Goal: Find specific page/section: Find specific page/section

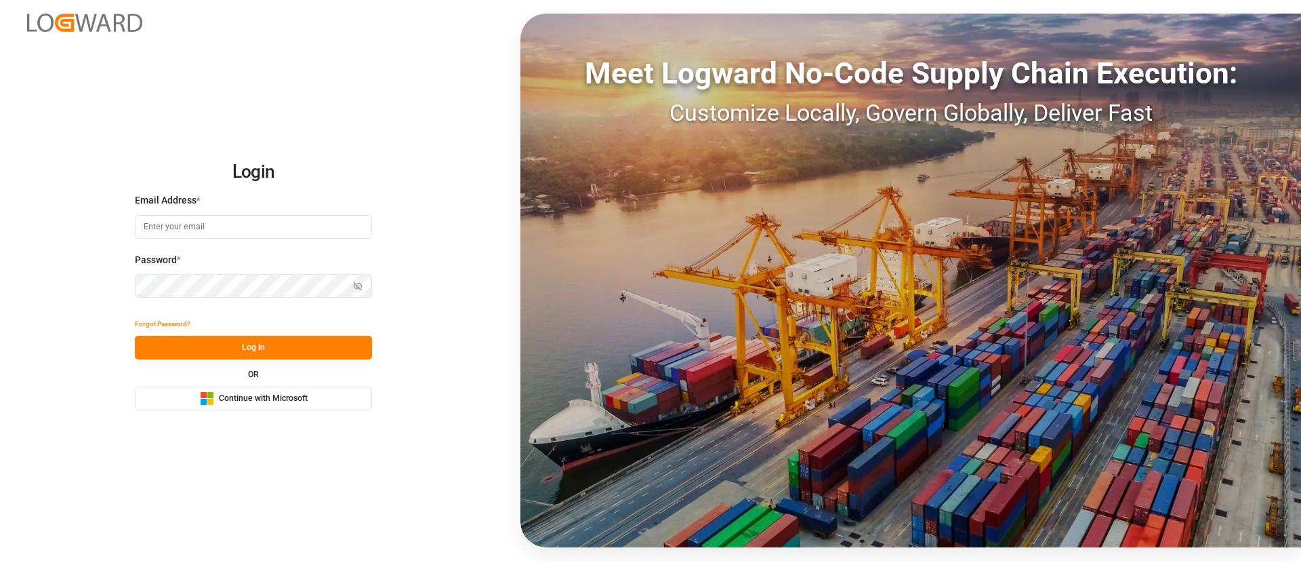
click at [362, 392] on button "Microsoft Logo Continue with Microsoft" at bounding box center [253, 398] width 237 height 24
click at [283, 403] on span "Continue with Microsoft" at bounding box center [263, 398] width 89 height 12
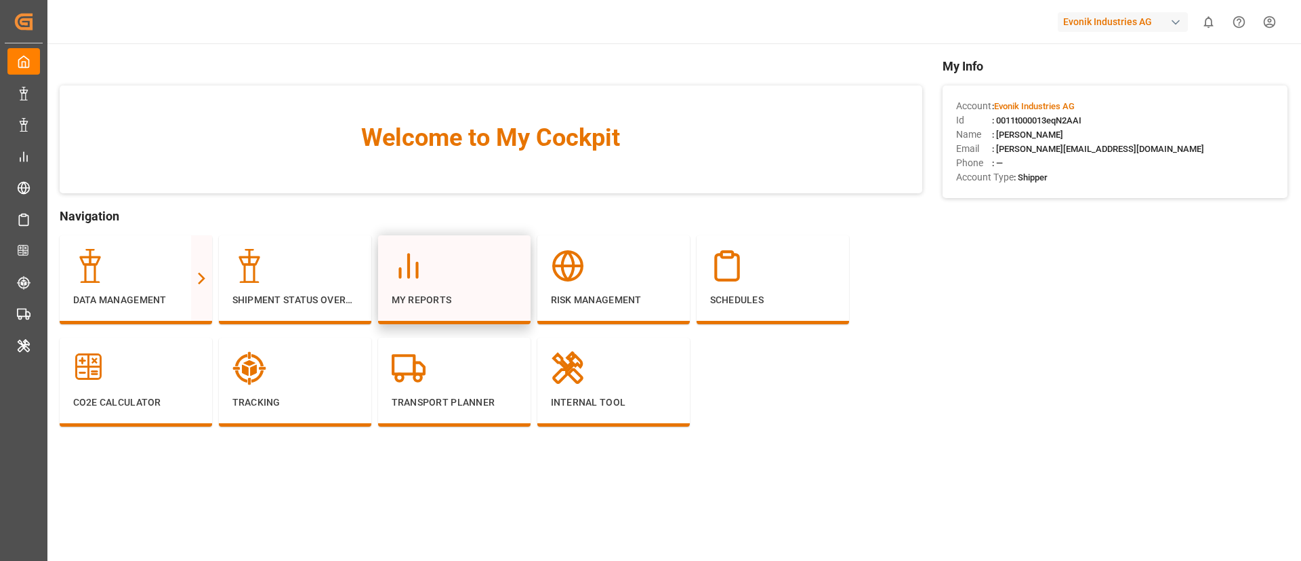
click at [425, 283] on div "My Reports" at bounding box center [454, 278] width 125 height 58
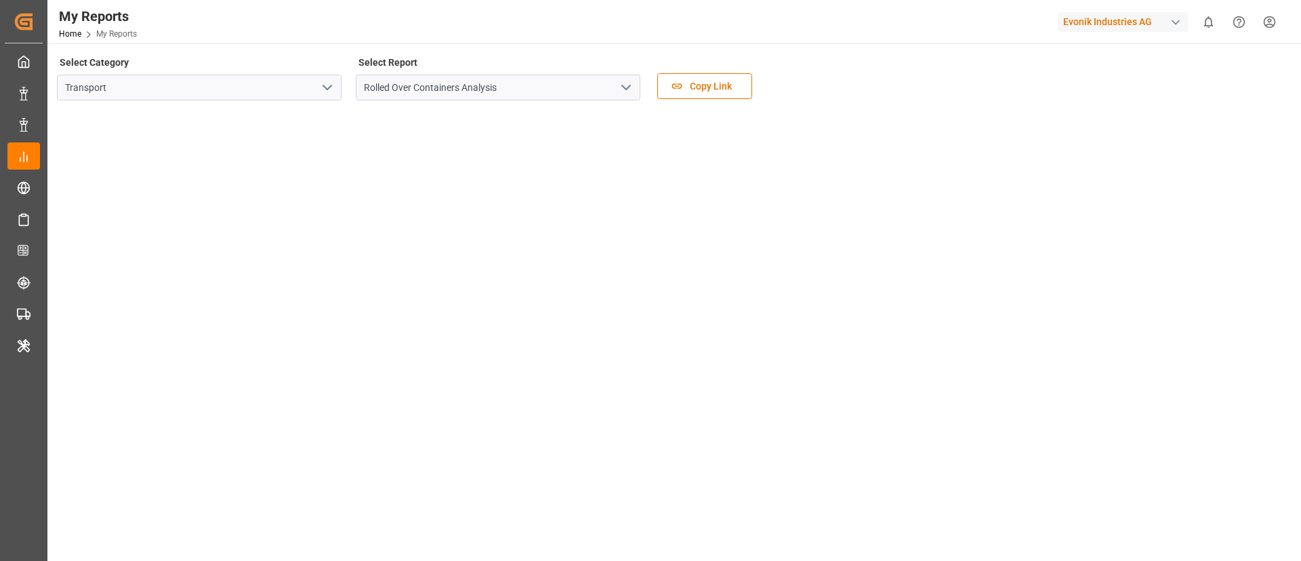
click at [619, 81] on icon "open menu" at bounding box center [626, 87] width 16 height 16
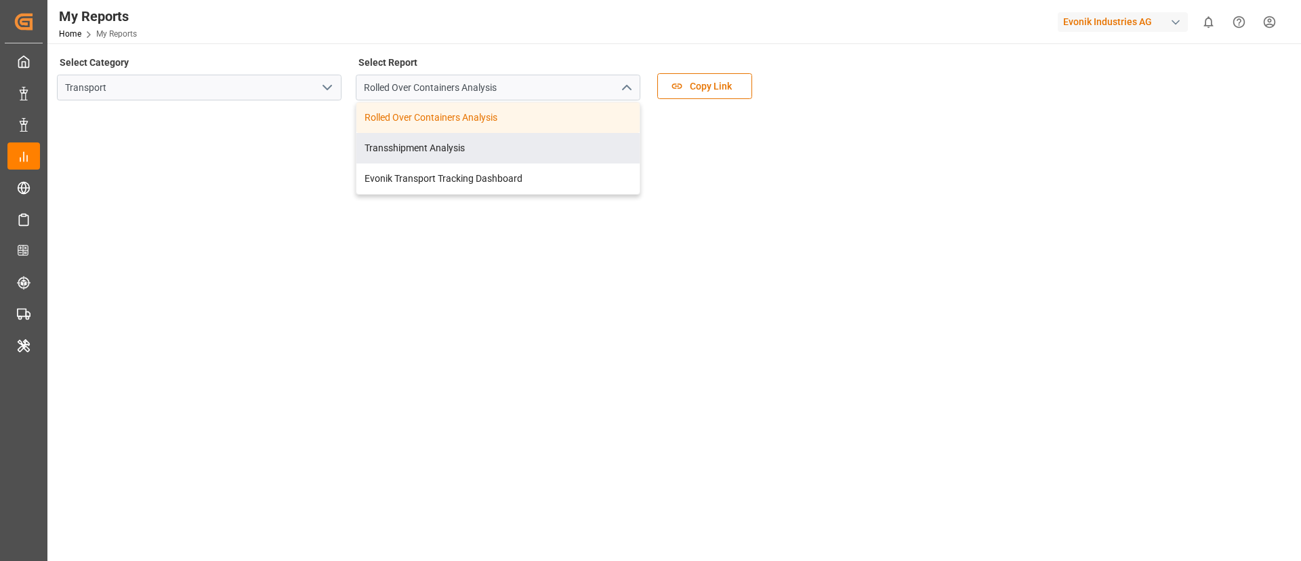
click at [332, 81] on icon "open menu" at bounding box center [327, 87] width 16 height 16
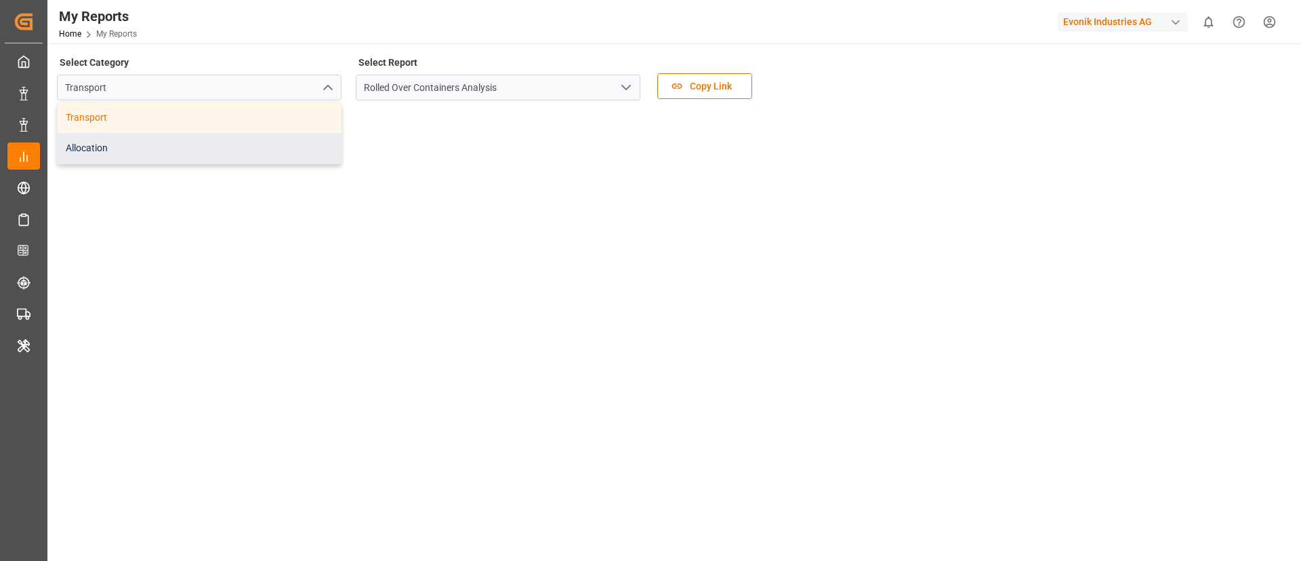
click at [249, 145] on div "Allocation" at bounding box center [199, 148] width 283 height 31
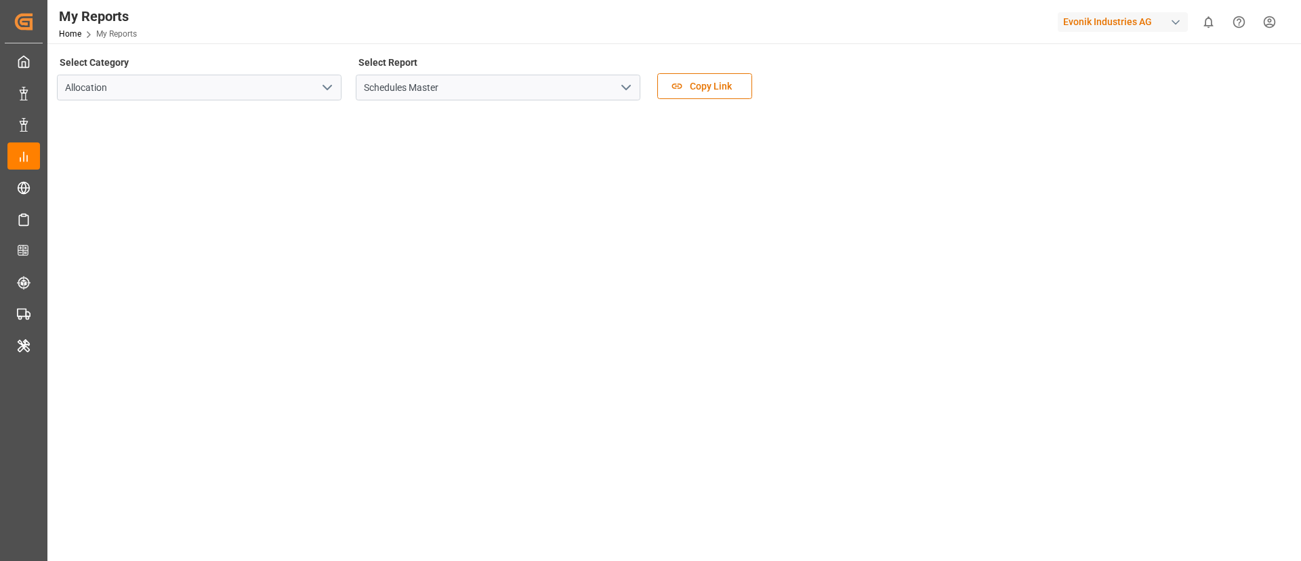
click at [627, 83] on icon "open menu" at bounding box center [626, 87] width 16 height 16
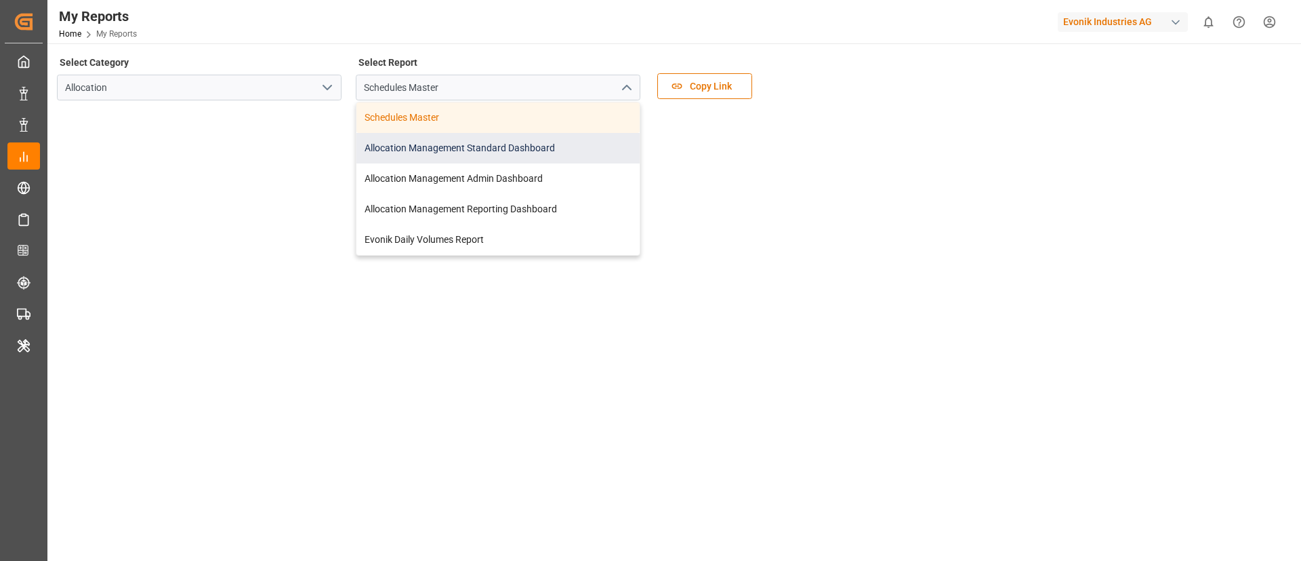
click at [532, 145] on div "Allocation Management Standard Dashboard" at bounding box center [498, 148] width 283 height 31
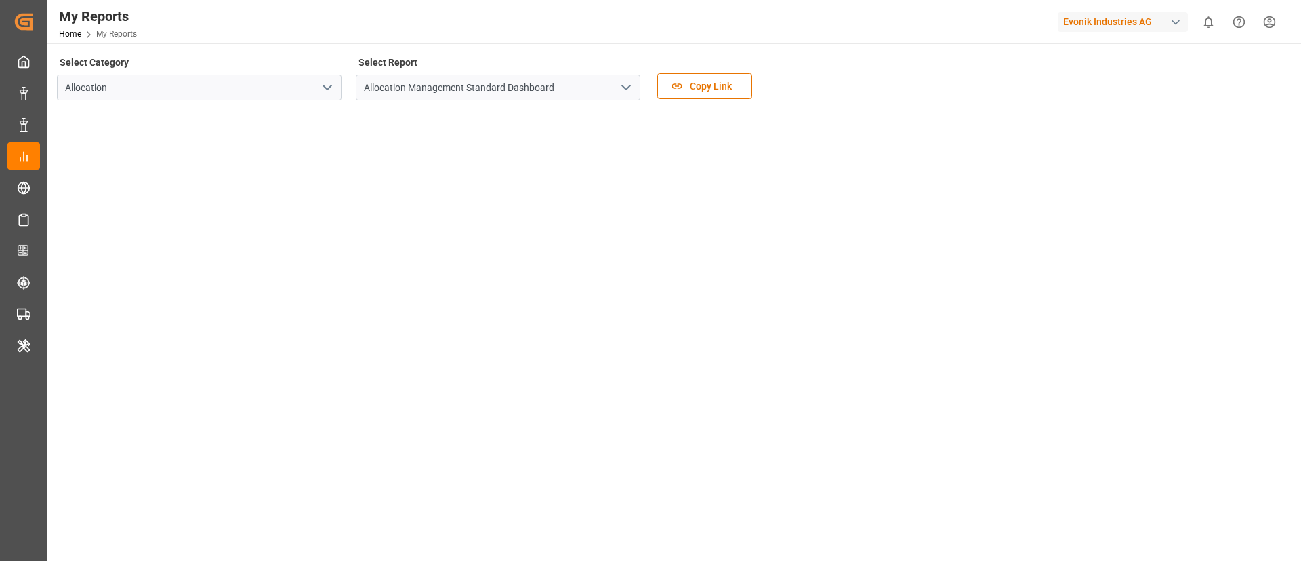
click at [1116, 20] on div "Evonik Industries AG" at bounding box center [1123, 22] width 130 height 20
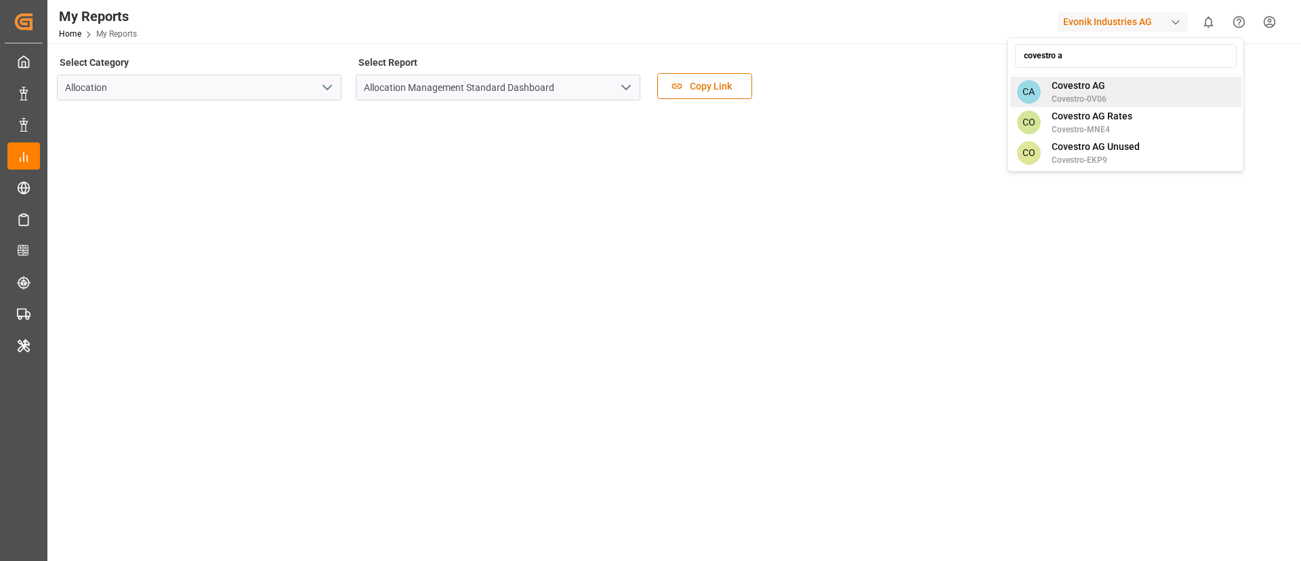
type input "covestro a"
click at [1078, 73] on div "covestro a CA Covestro AG Covestro-0V06 CO Covestro AG Rates Covestro-MNE4 CO C…" at bounding box center [1125, 104] width 237 height 134
click at [1083, 87] on span "Covestro AG" at bounding box center [1079, 86] width 55 height 14
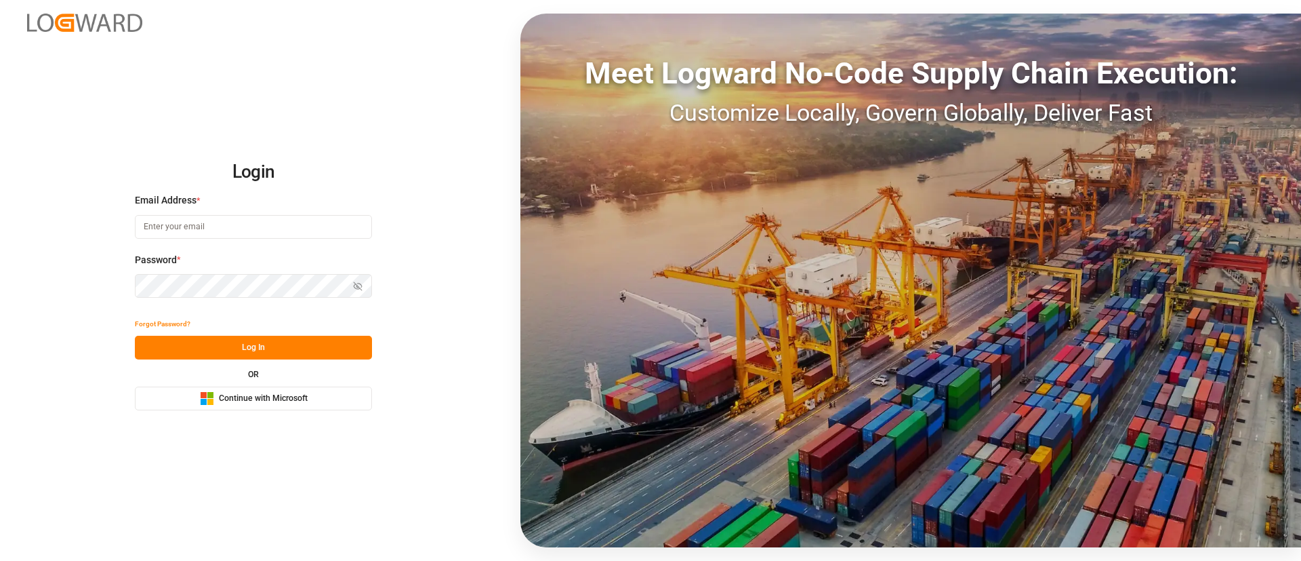
click at [279, 386] on button "Microsoft Logo Continue with Microsoft" at bounding box center [253, 398] width 237 height 24
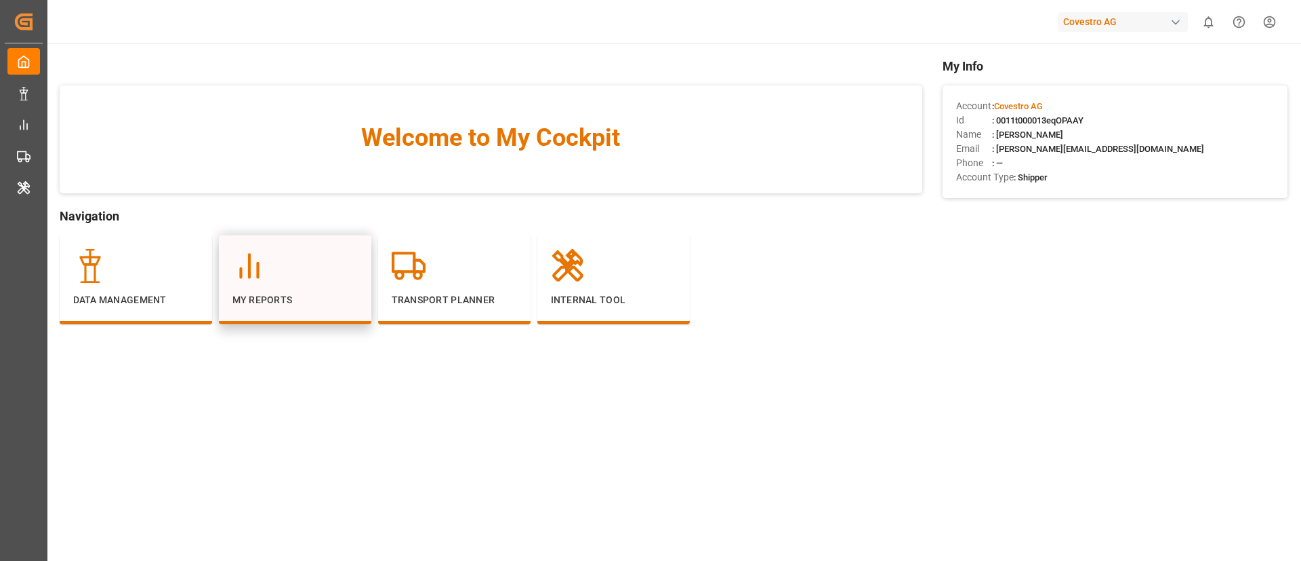
click at [262, 286] on div "My Reports" at bounding box center [295, 278] width 125 height 58
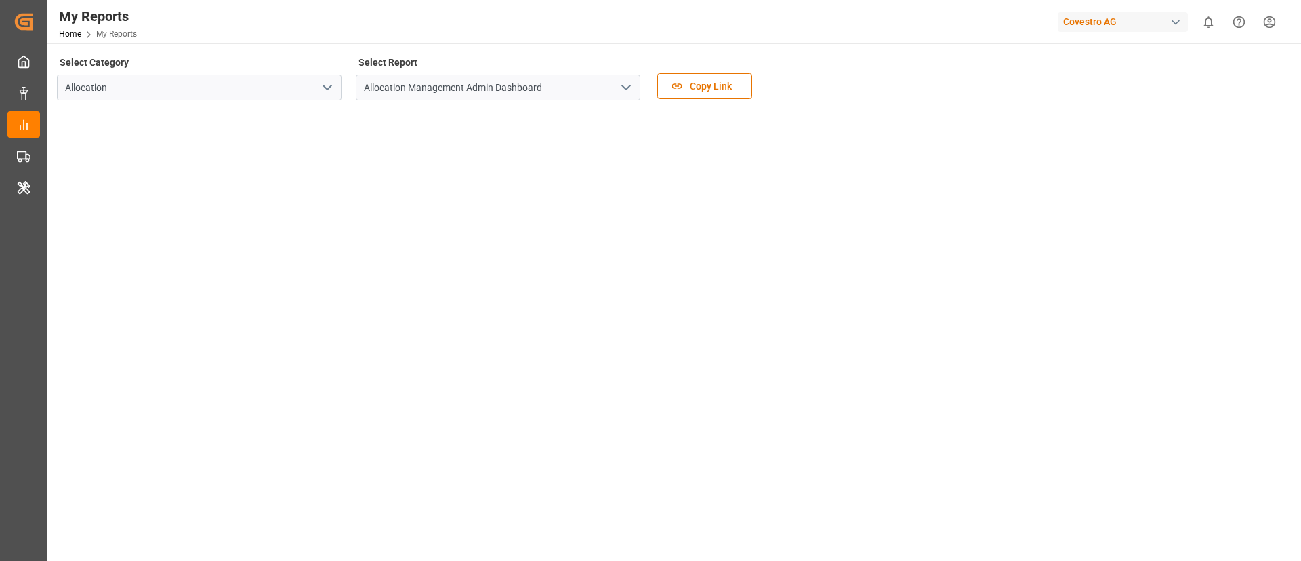
click at [623, 86] on polyline "open menu" at bounding box center [626, 87] width 8 height 4
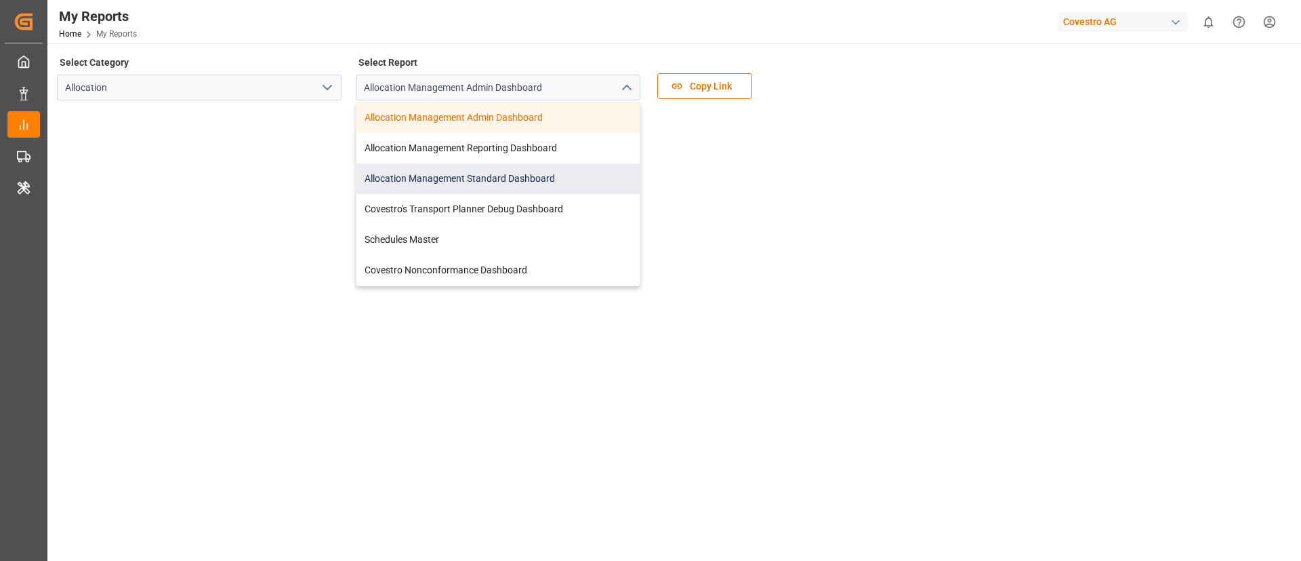
click at [539, 175] on div "Allocation Management Standard Dashboard" at bounding box center [498, 178] width 283 height 31
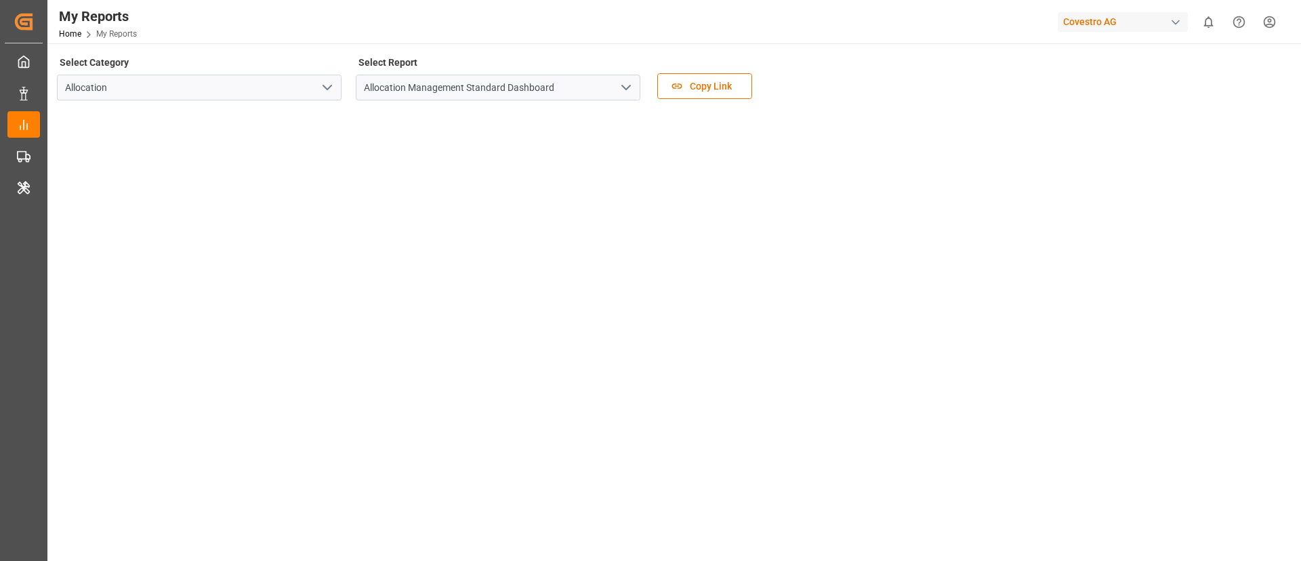
click at [1103, 21] on div "Covestro AG" at bounding box center [1123, 22] width 130 height 20
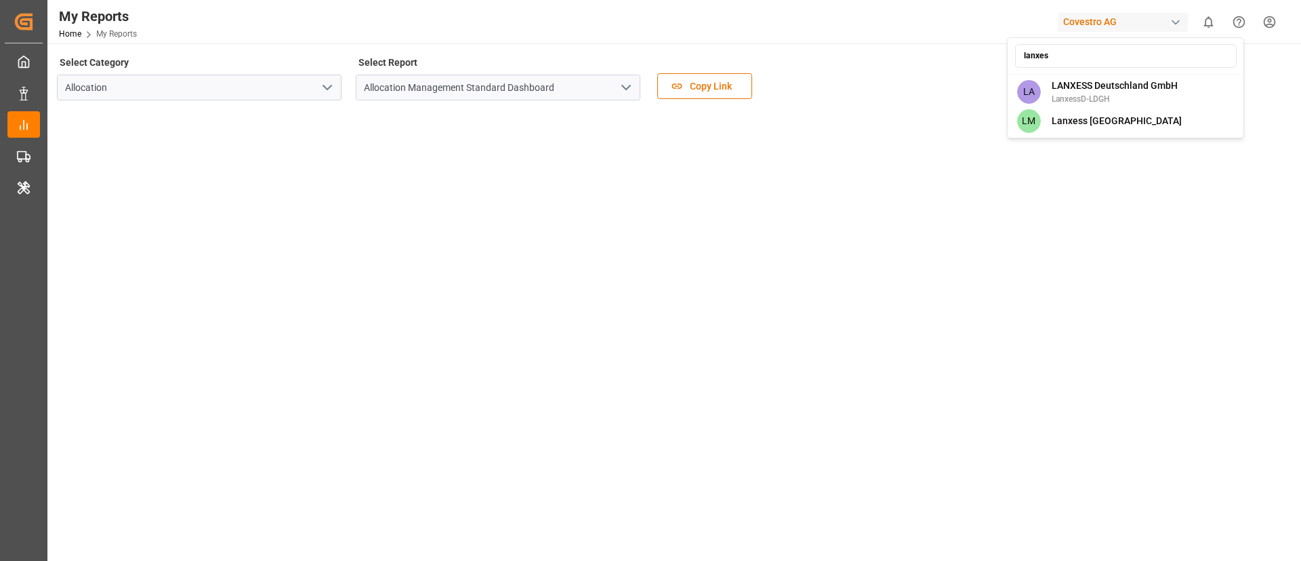
type input "lanxess"
